Goal: Find specific page/section: Find specific page/section

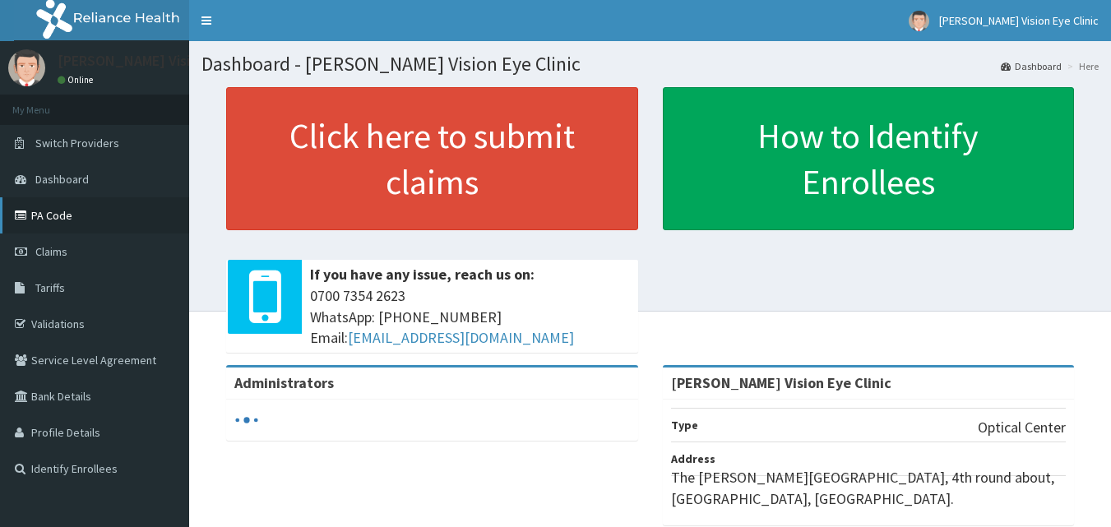
click at [134, 211] on link "PA Code" at bounding box center [94, 215] width 189 height 36
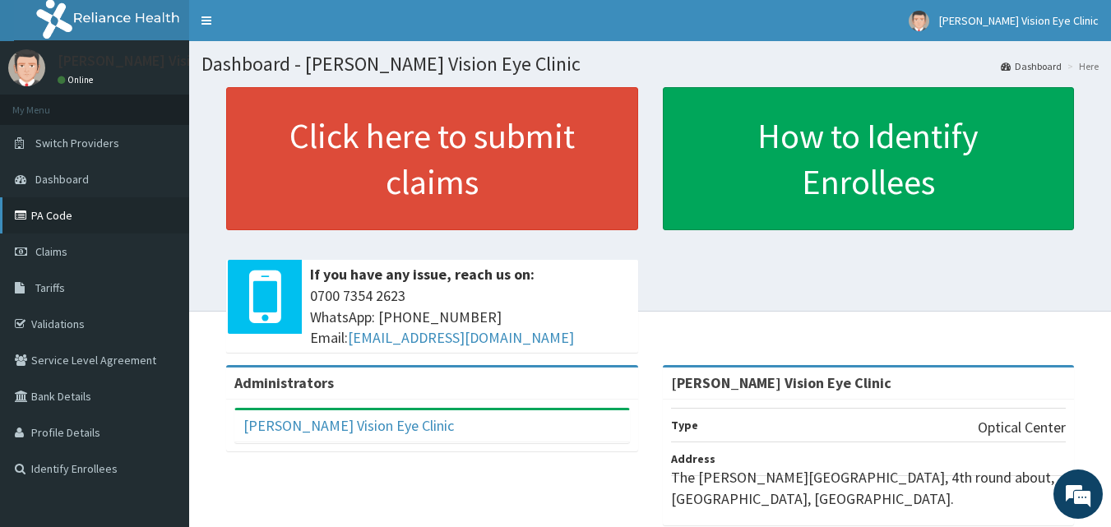
click at [97, 225] on link "PA Code" at bounding box center [94, 215] width 189 height 36
